Goal: Navigation & Orientation: Find specific page/section

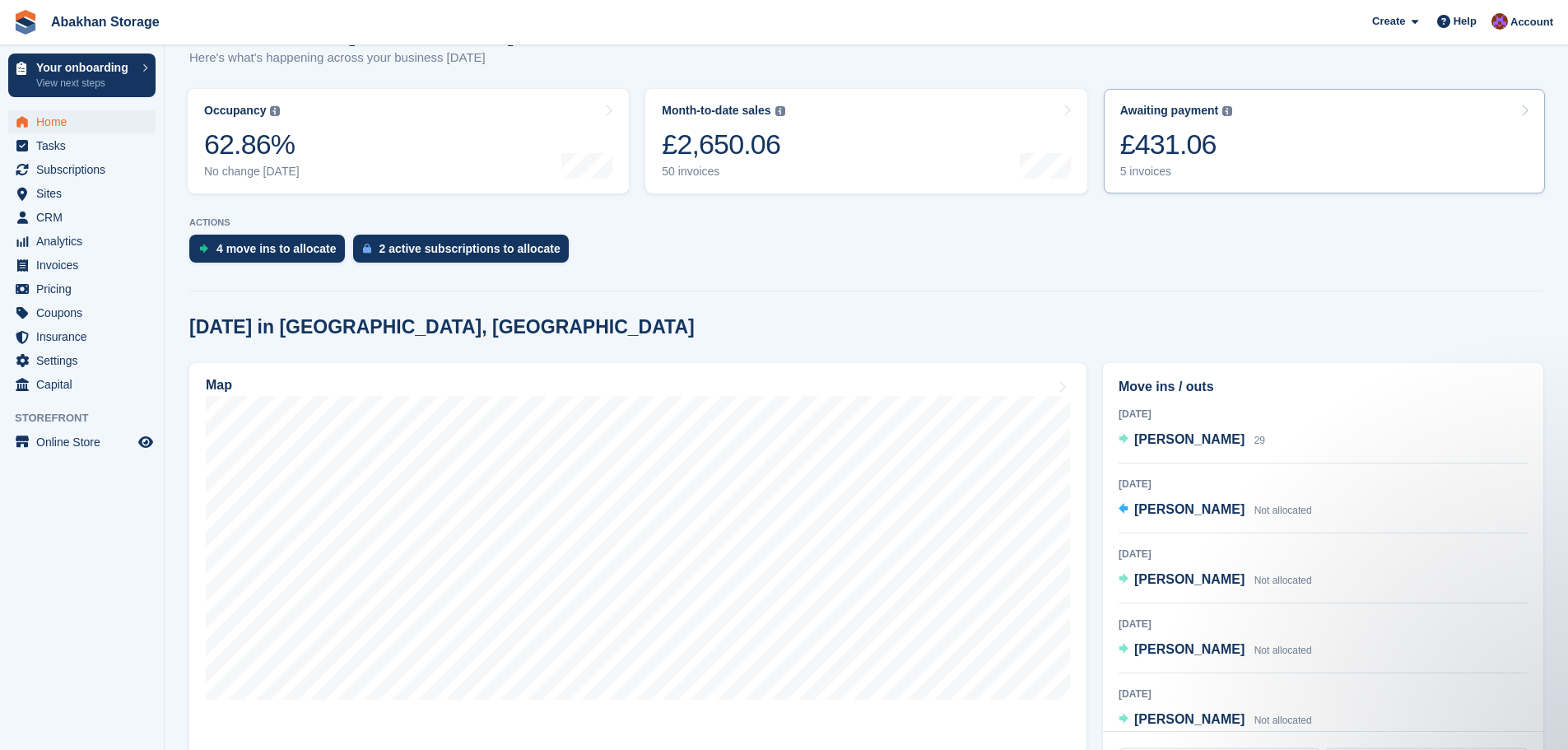
scroll to position [247, 0]
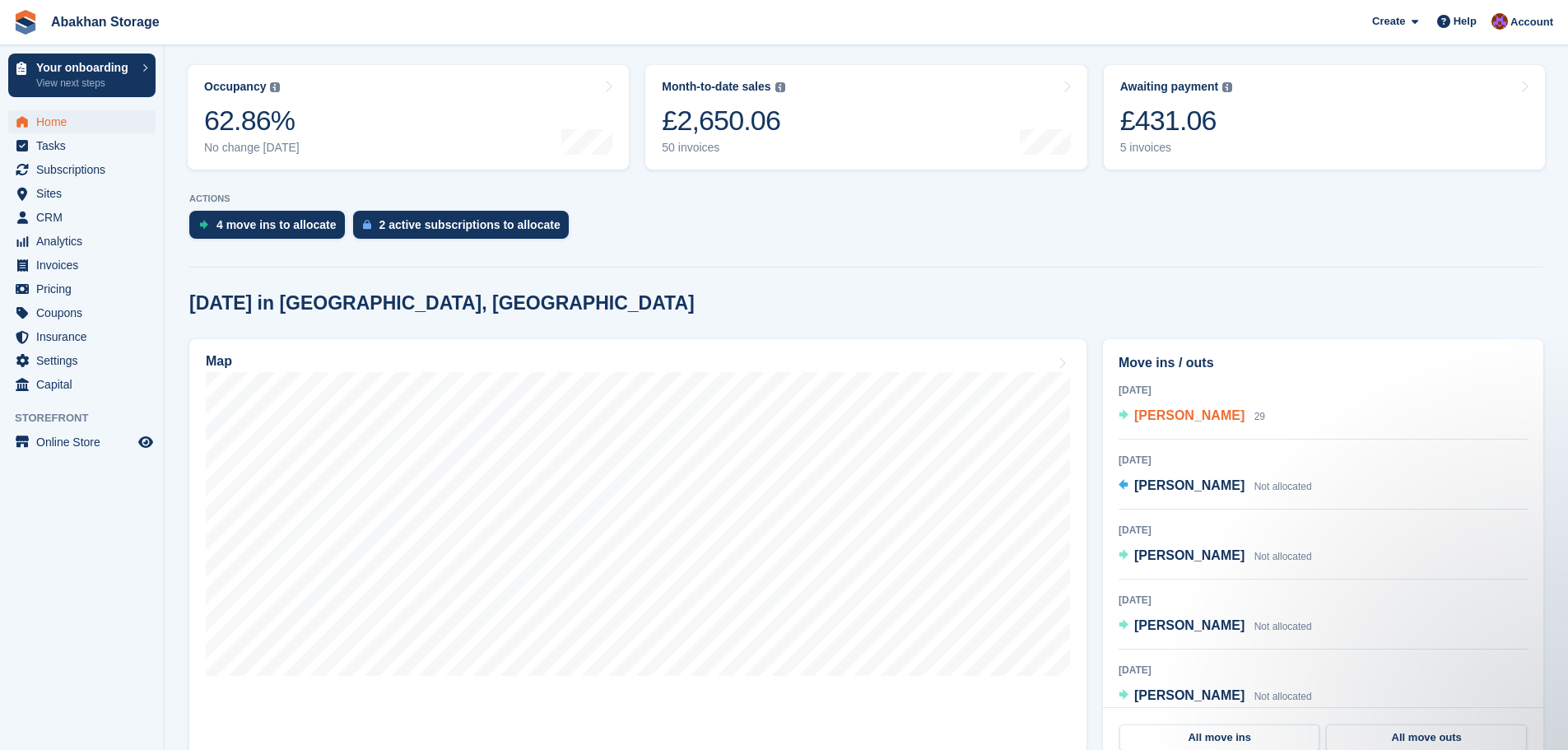
click at [1181, 420] on span "[PERSON_NAME]" at bounding box center [1189, 415] width 110 height 14
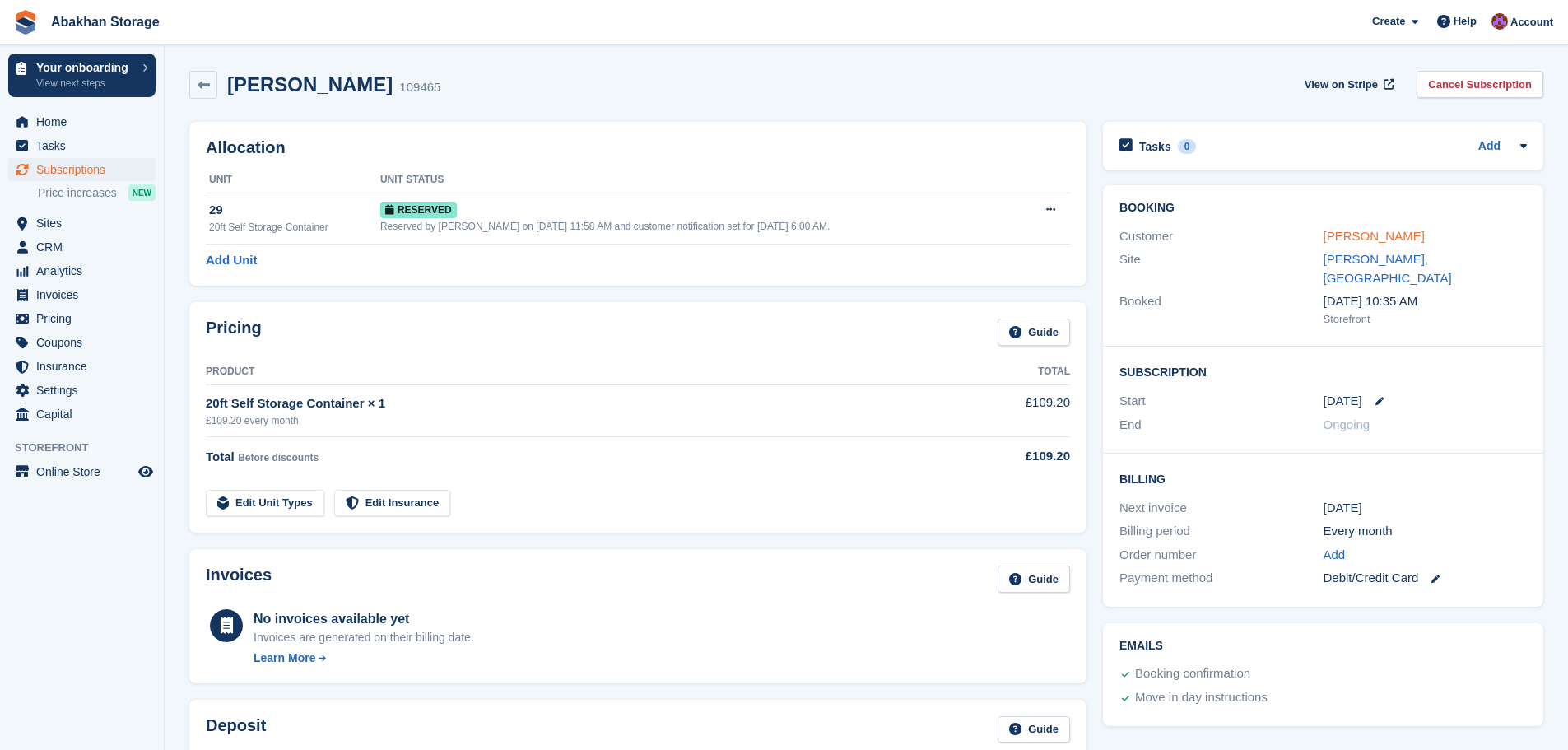
click at [1356, 233] on link "[PERSON_NAME]" at bounding box center [1373, 236] width 101 height 14
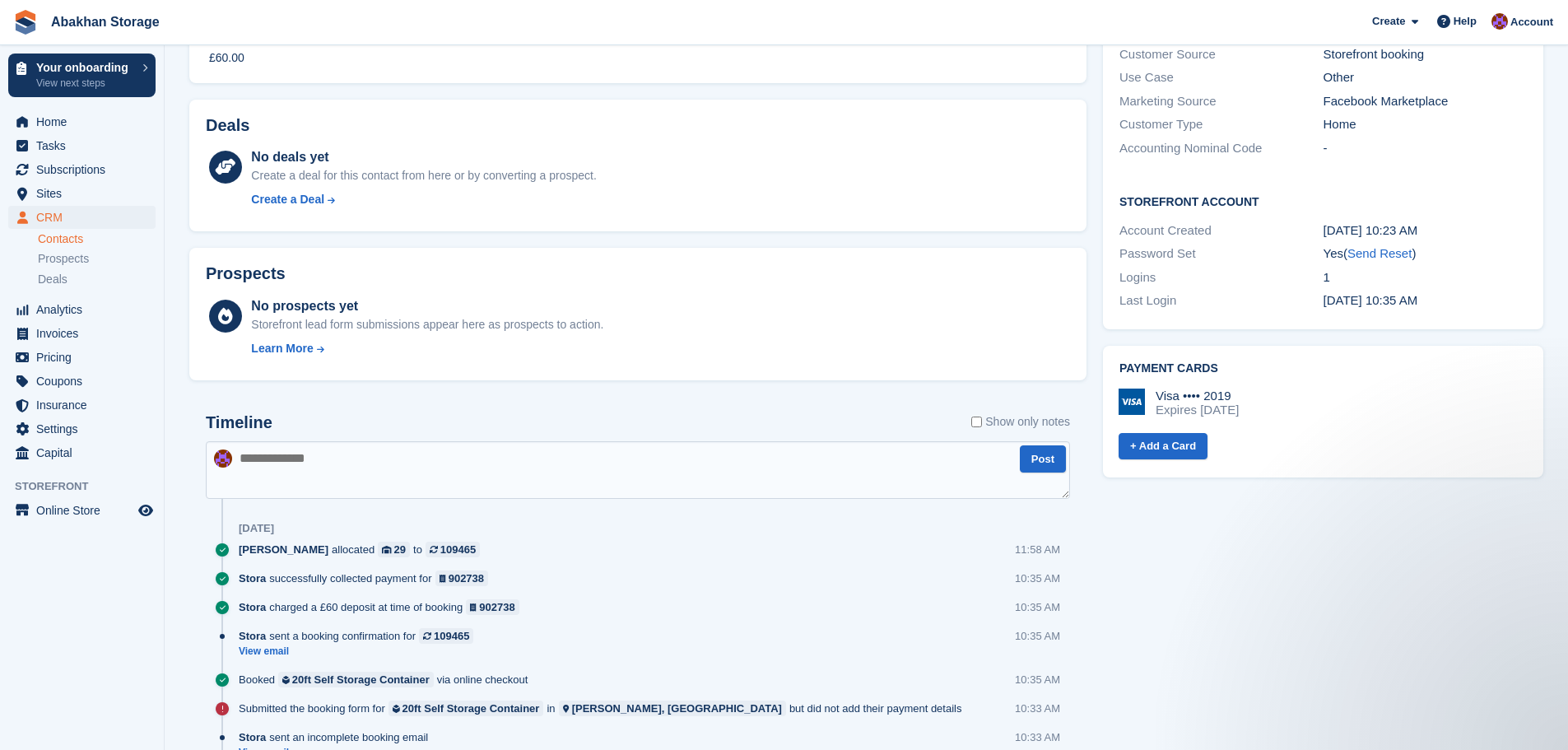
scroll to position [411, 0]
click at [62, 332] on span "Invoices" at bounding box center [85, 333] width 99 height 23
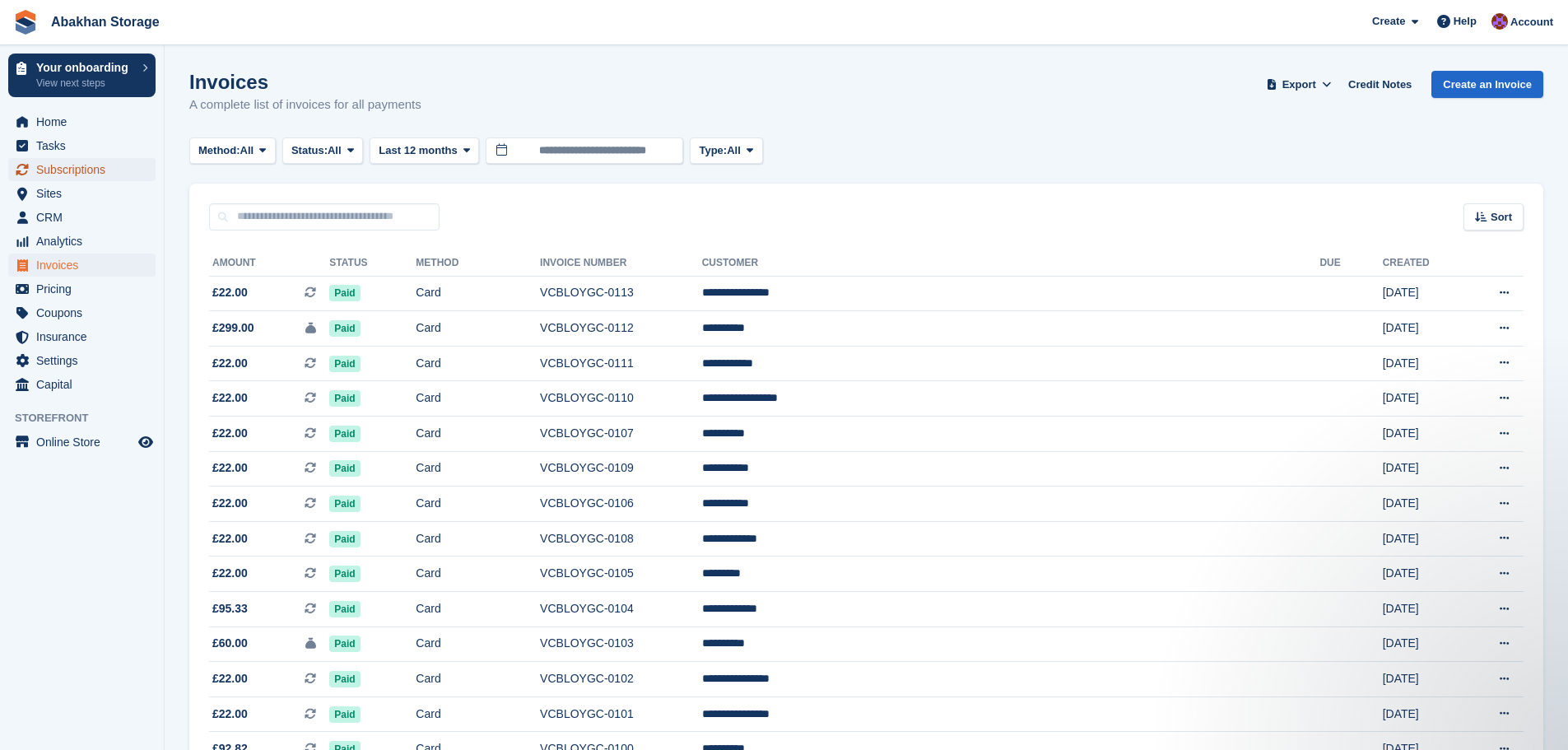
click at [37, 168] on span "Subscriptions" at bounding box center [85, 169] width 99 height 23
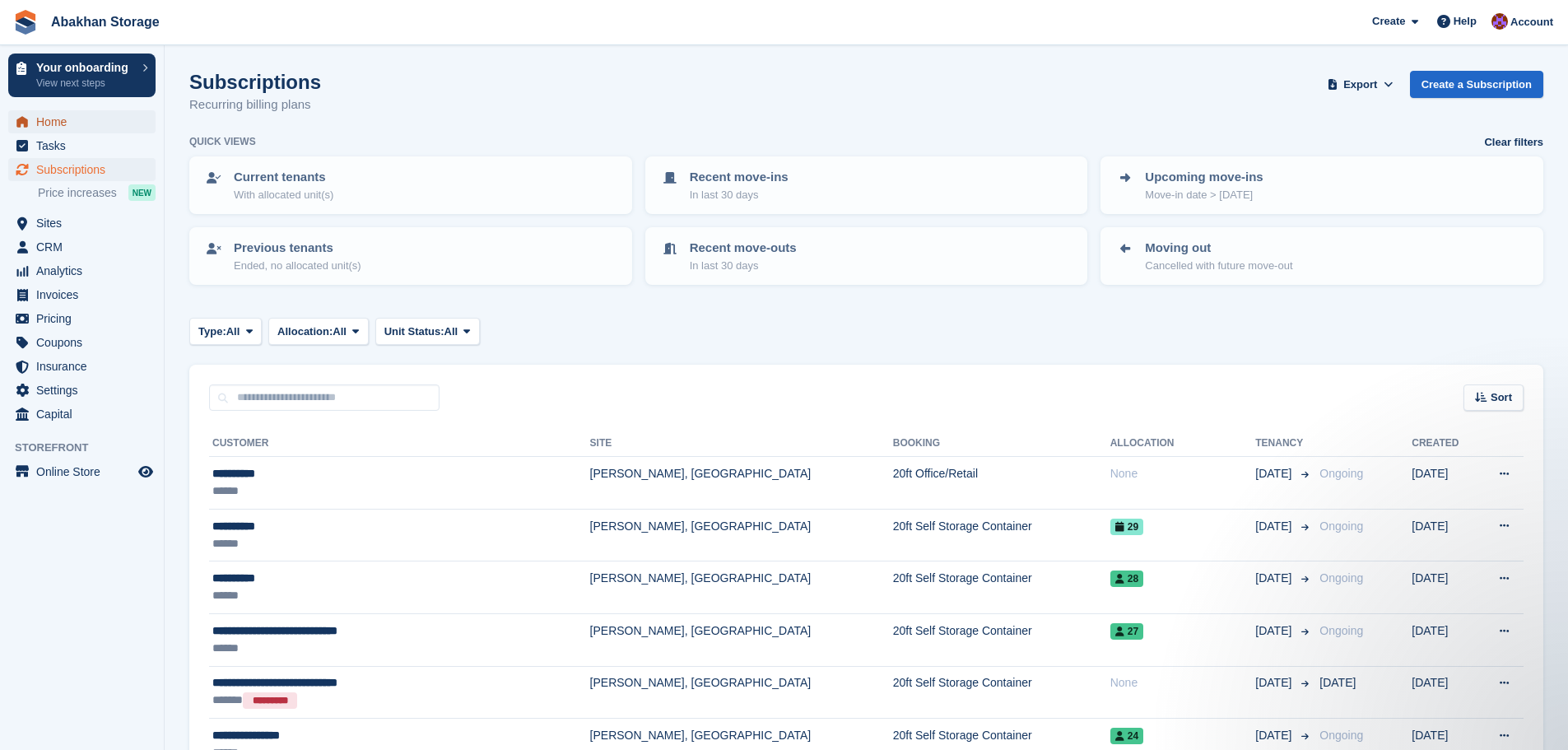
click at [74, 121] on span "Home" at bounding box center [85, 121] width 99 height 23
